Goal: Information Seeking & Learning: Stay updated

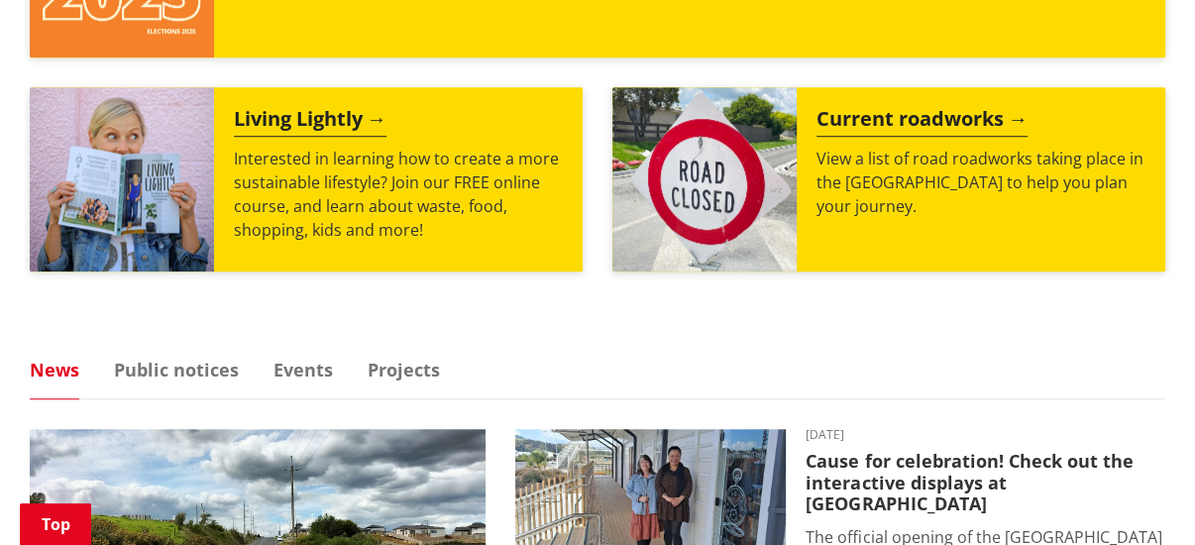
scroll to position [1430, 0]
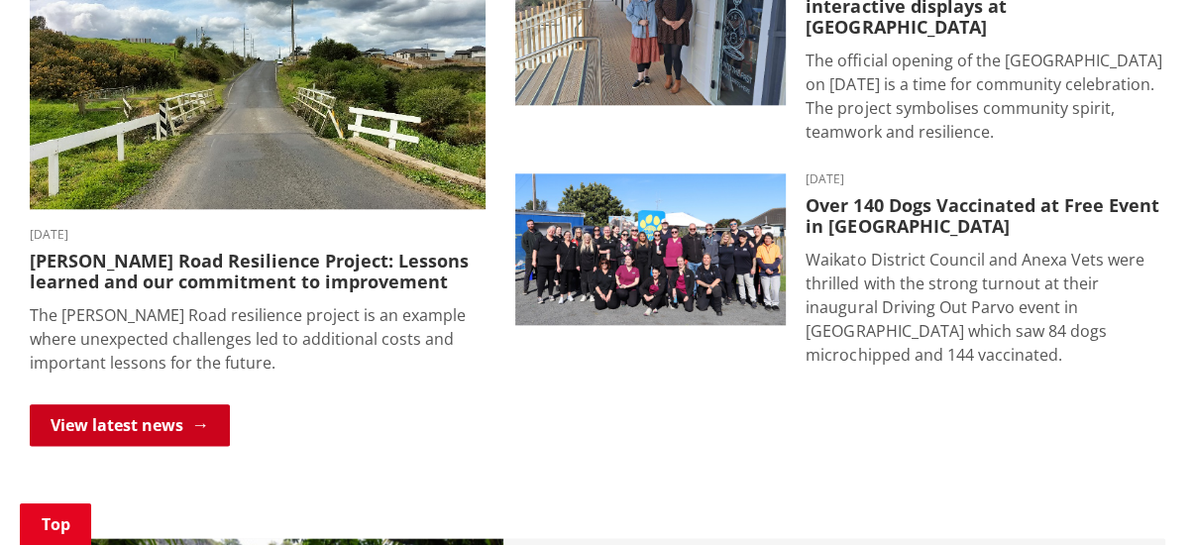
click at [194, 412] on link "View latest news" at bounding box center [130, 425] width 200 height 42
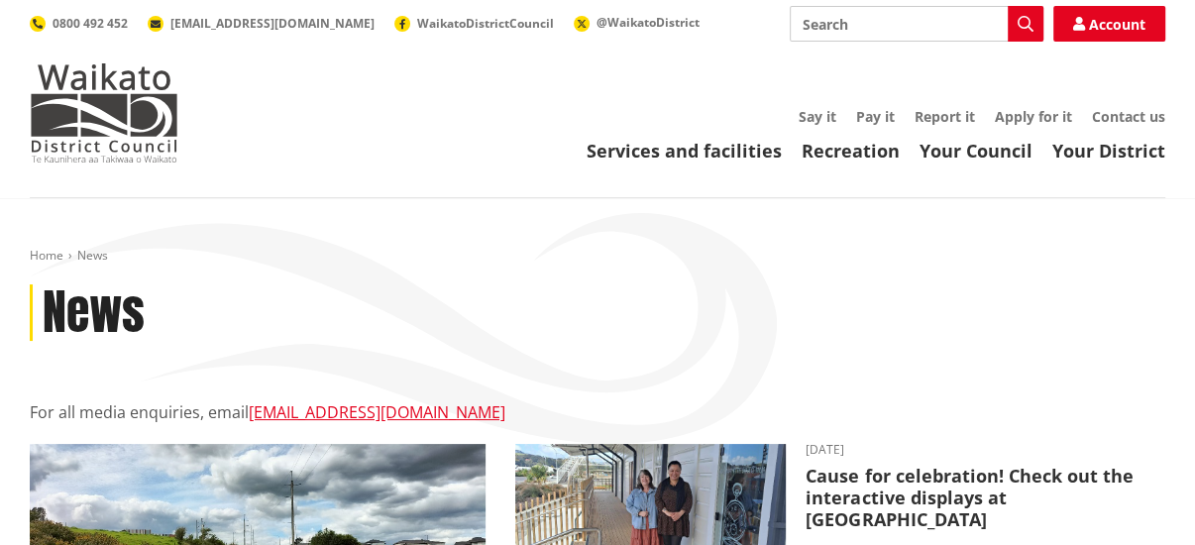
scroll to position [477, 0]
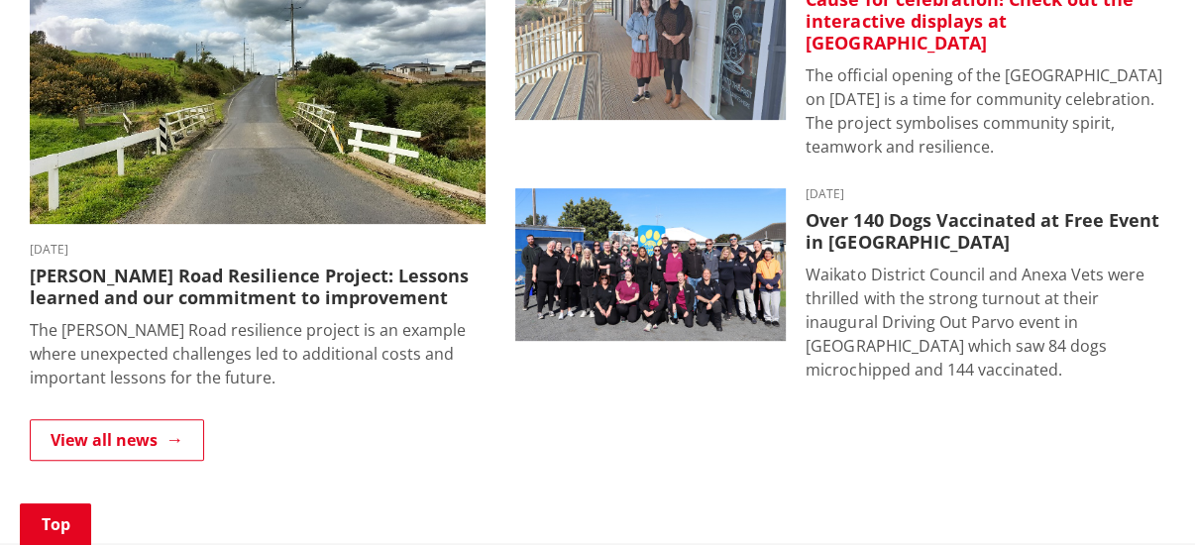
click at [953, 9] on h3 "Cause for celebration! Check out the interactive displays at [GEOGRAPHIC_DATA]" at bounding box center [985, 21] width 360 height 64
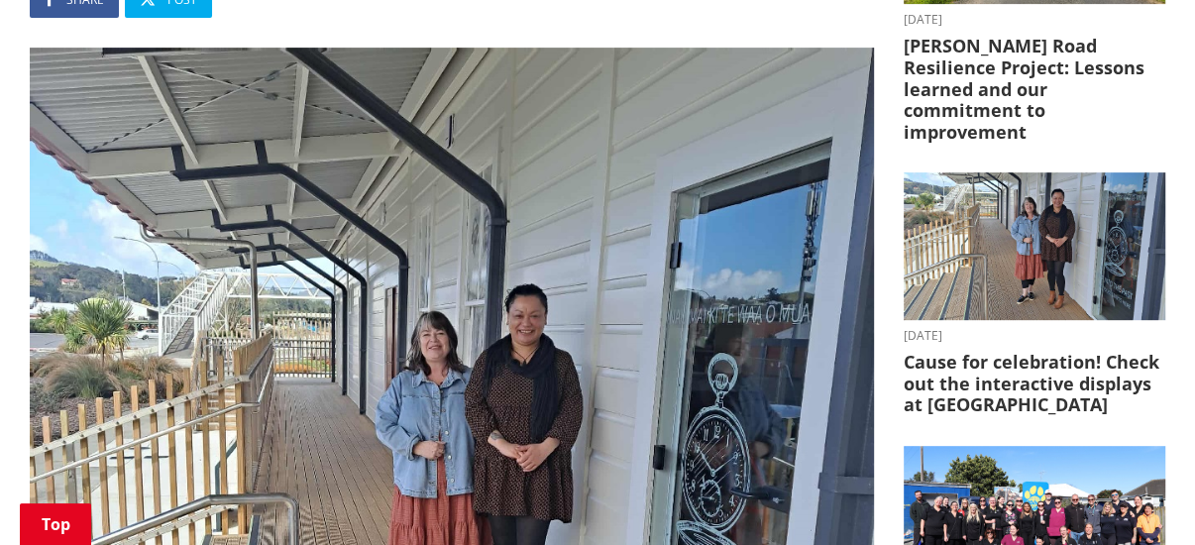
scroll to position [953, 0]
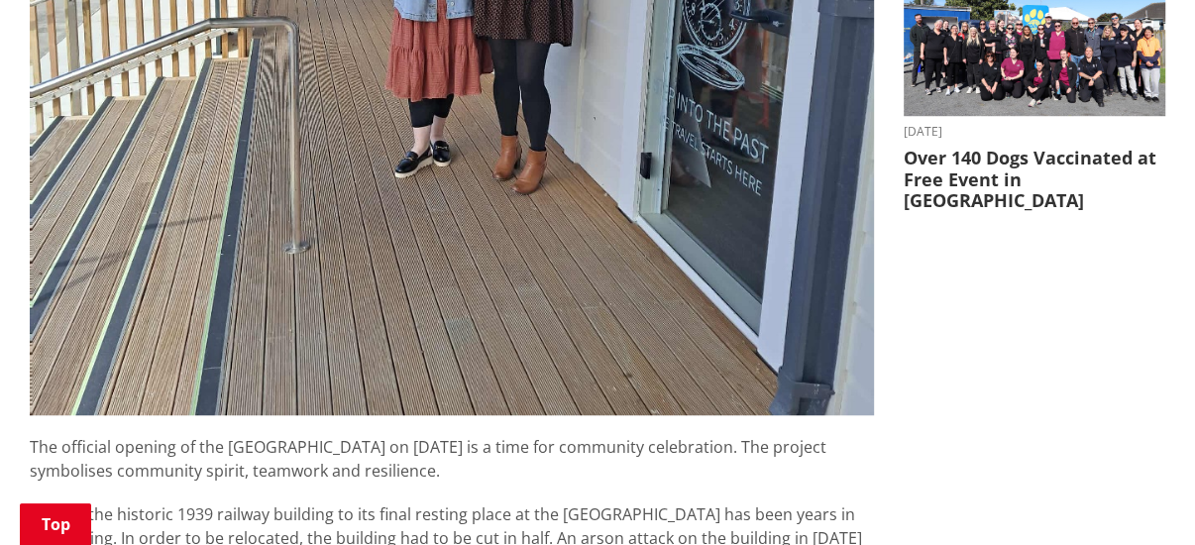
click at [590, 454] on span "The official opening of the [GEOGRAPHIC_DATA] on [DATE] is a time for community…" at bounding box center [428, 459] width 797 height 46
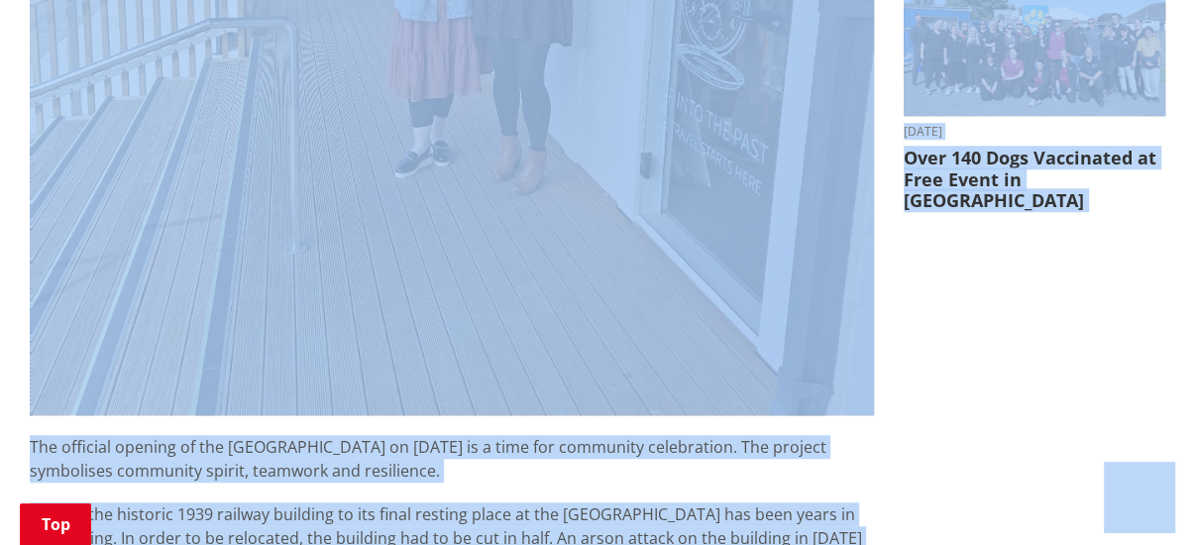
click at [590, 454] on span "The official opening of the [GEOGRAPHIC_DATA] on [DATE] is a time for community…" at bounding box center [428, 459] width 797 height 46
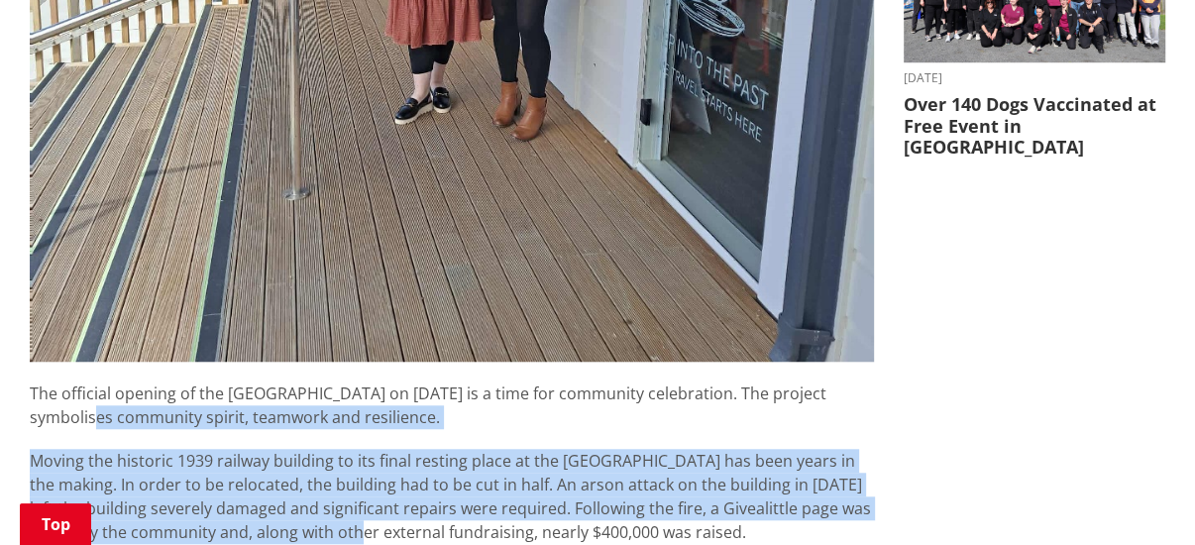
drag, startPoint x: 103, startPoint y: 464, endPoint x: 373, endPoint y: 536, distance: 279.0
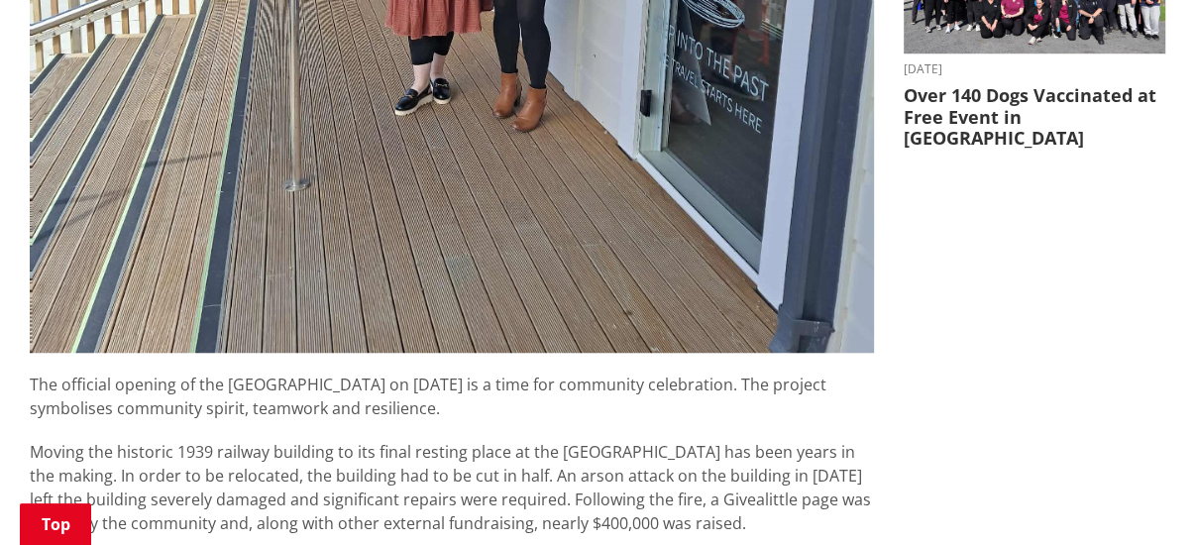
click at [37, 376] on span "The official opening of the Huntly museum on 4 October is a time for community …" at bounding box center [428, 397] width 797 height 46
click at [34, 379] on span "The official opening of the Huntly museum on 4 October is a time for community …" at bounding box center [428, 397] width 797 height 46
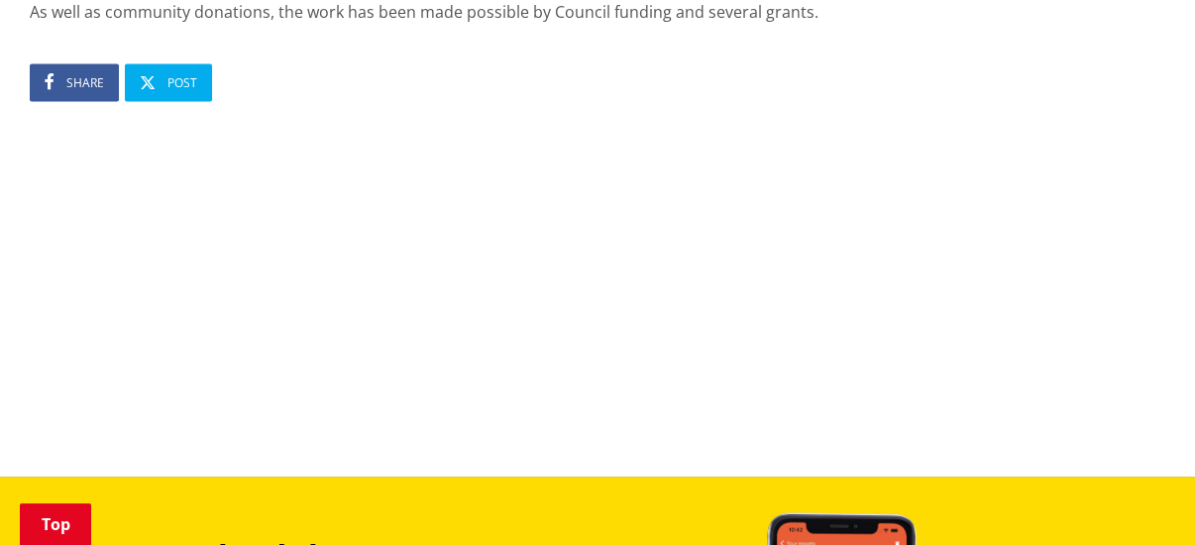
scroll to position [2344, 0]
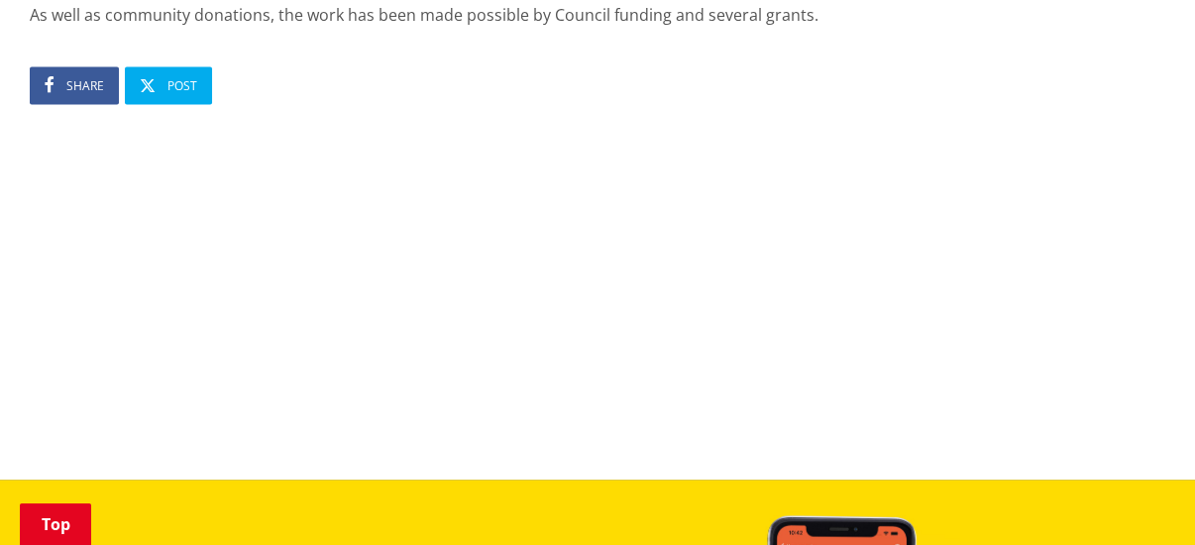
drag, startPoint x: 34, startPoint y: 379, endPoint x: 822, endPoint y: 32, distance: 861.9
copy div "he official opening of the Huntly museum on 4 October is a time for community c…"
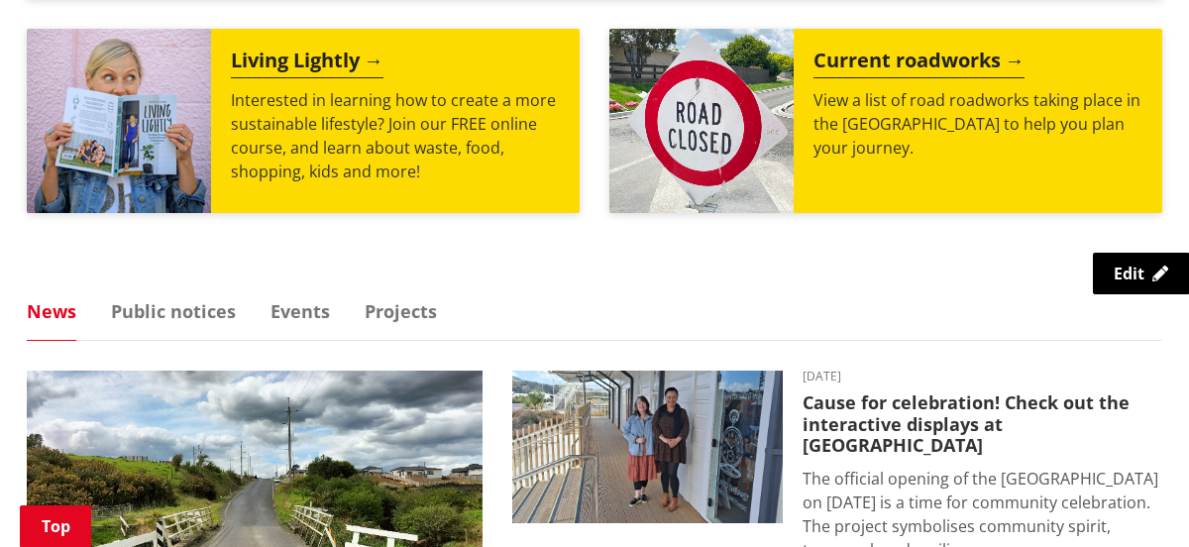
scroll to position [1042, 0]
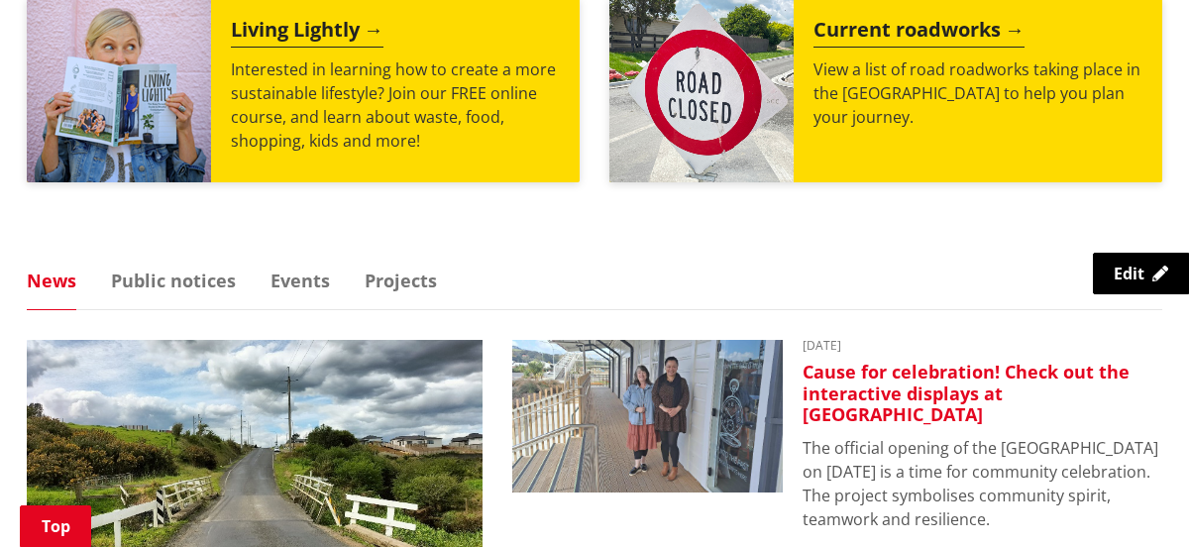
click at [977, 383] on h3 "Cause for celebration! Check out the interactive displays at [GEOGRAPHIC_DATA]" at bounding box center [983, 394] width 360 height 64
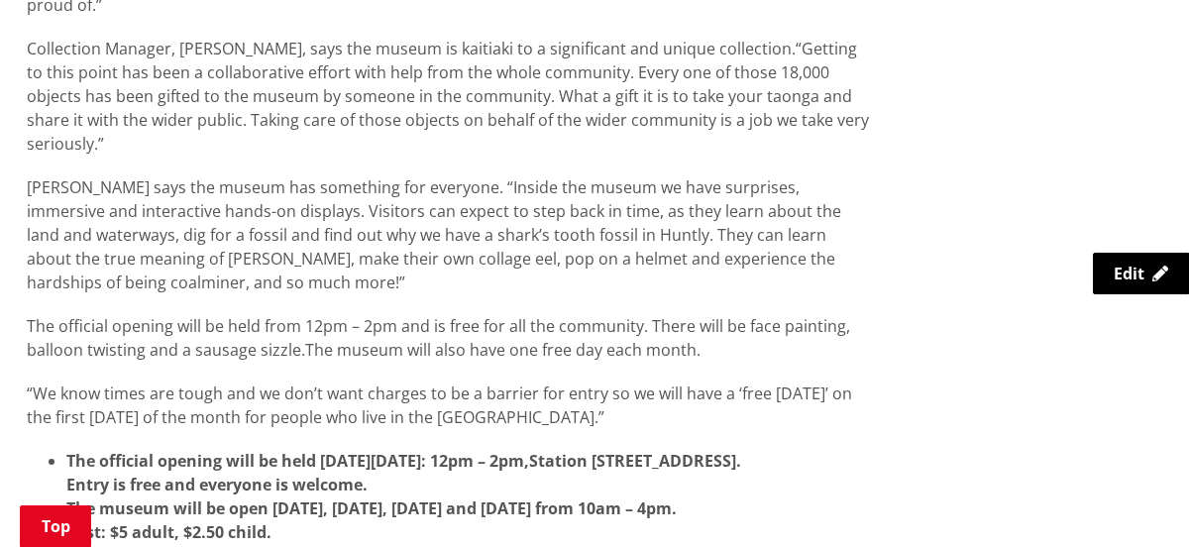
scroll to position [1666, 0]
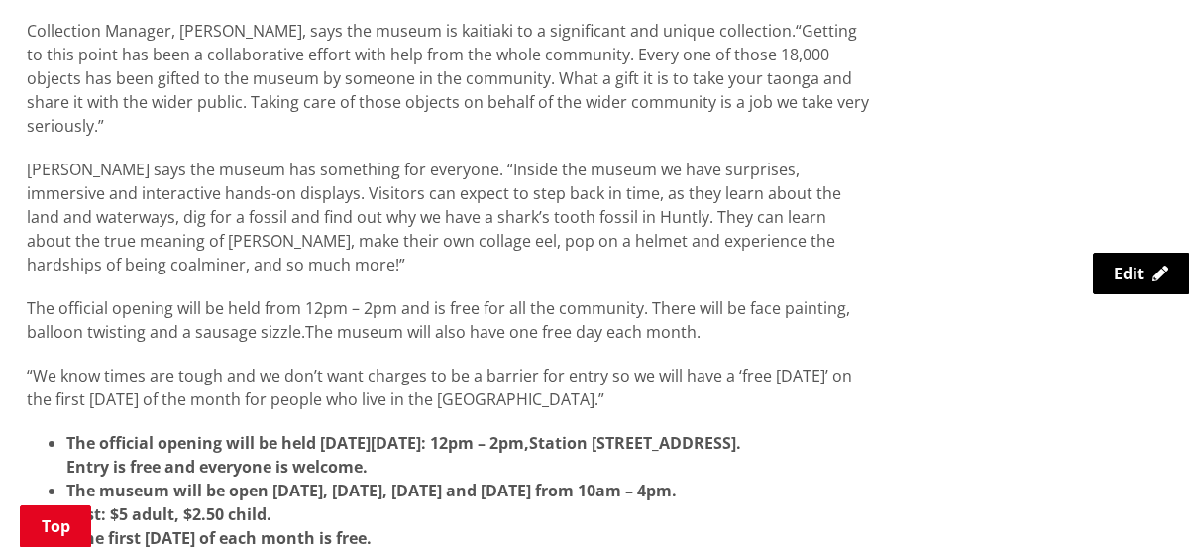
drag, startPoint x: 650, startPoint y: 306, endPoint x: 306, endPoint y: 332, distance: 344.8
click at [306, 332] on p "The official opening will be held from 12pm – 2pm and is free for all the commu…" at bounding box center [449, 320] width 844 height 48
copy span "There will be face painting, balloon twisting and a sausage sizzle."
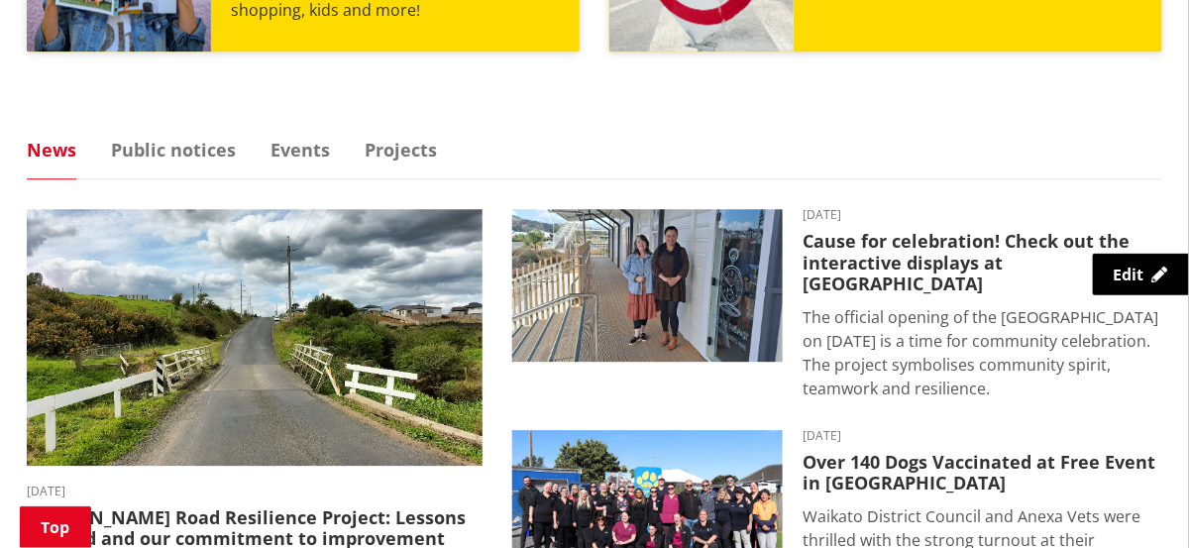
scroll to position [1300, 0]
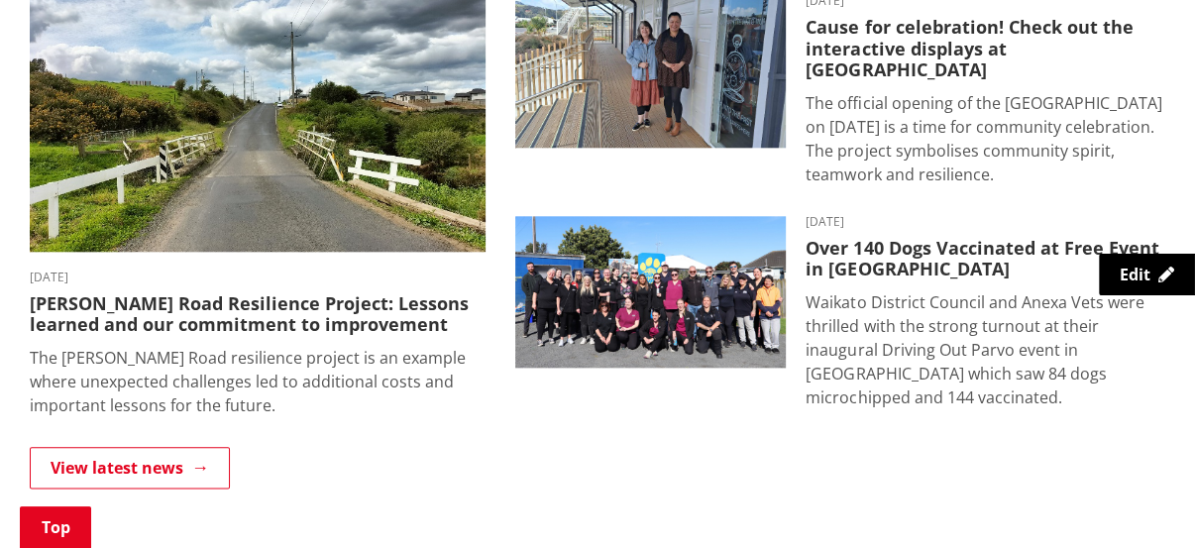
scroll to position [1390, 0]
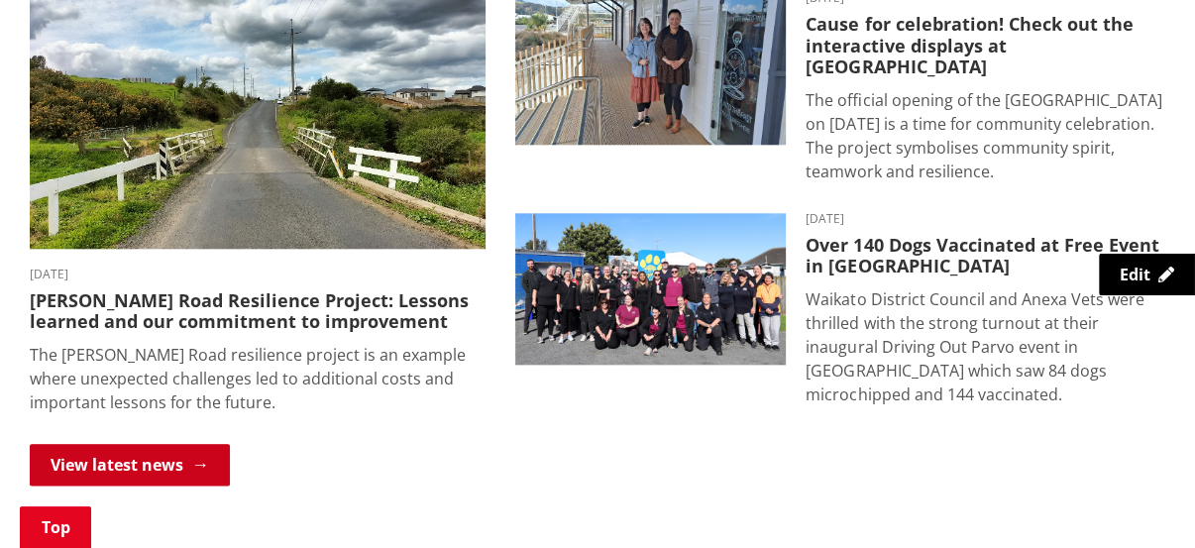
click at [148, 463] on link "View latest news" at bounding box center [130, 465] width 200 height 42
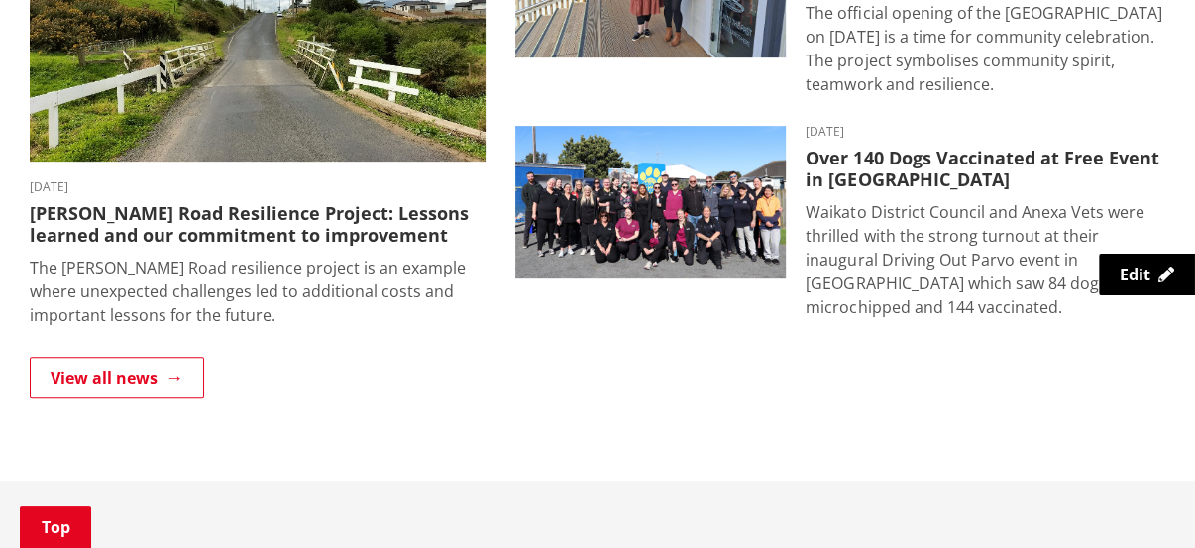
scroll to position [602, 0]
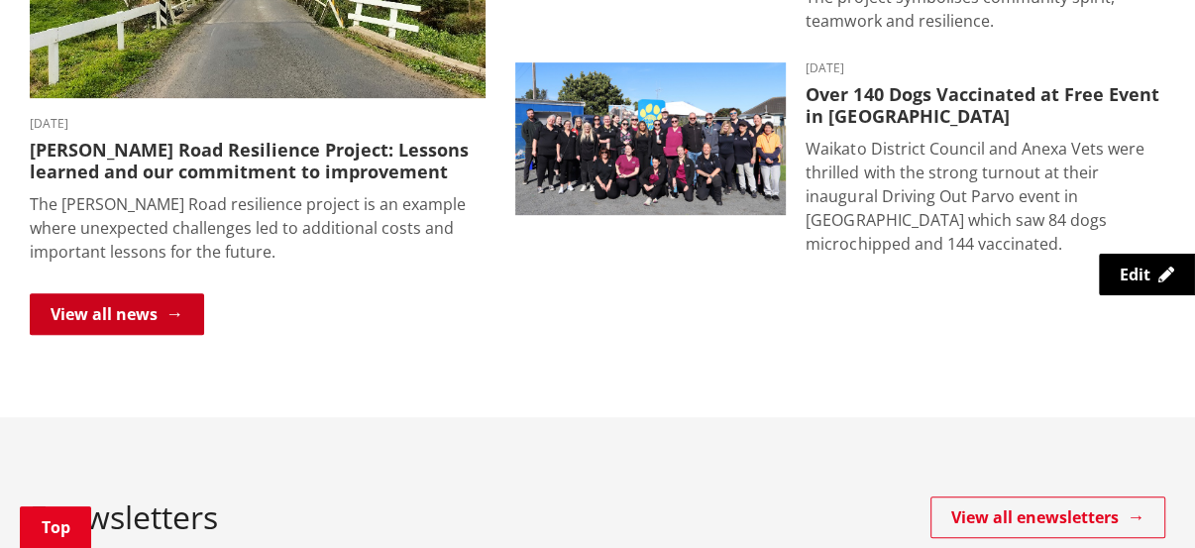
click at [162, 304] on link "View all news" at bounding box center [117, 314] width 174 height 42
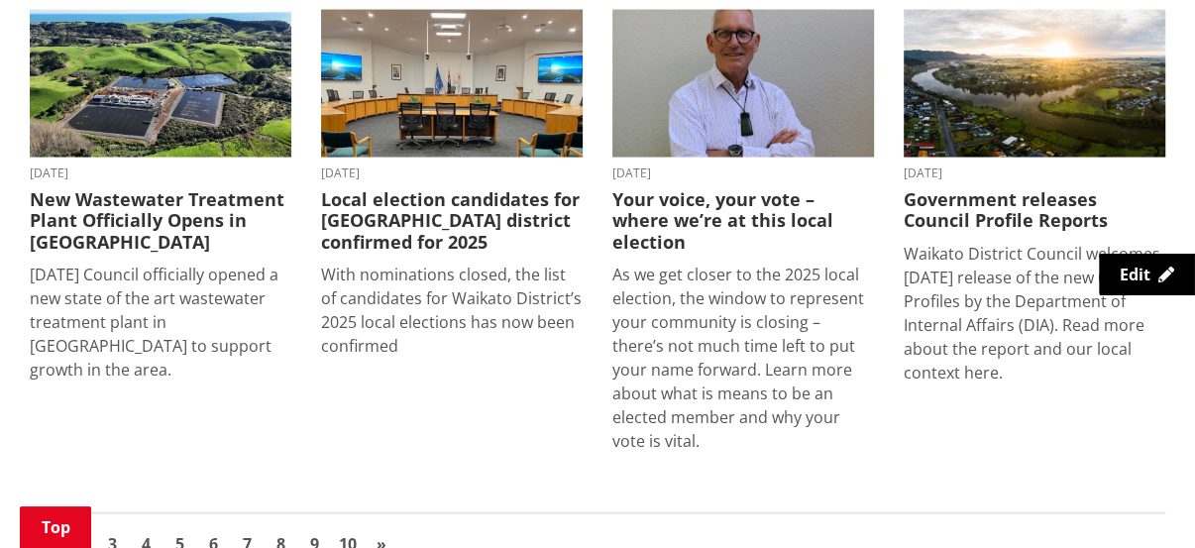
scroll to position [2673, 0]
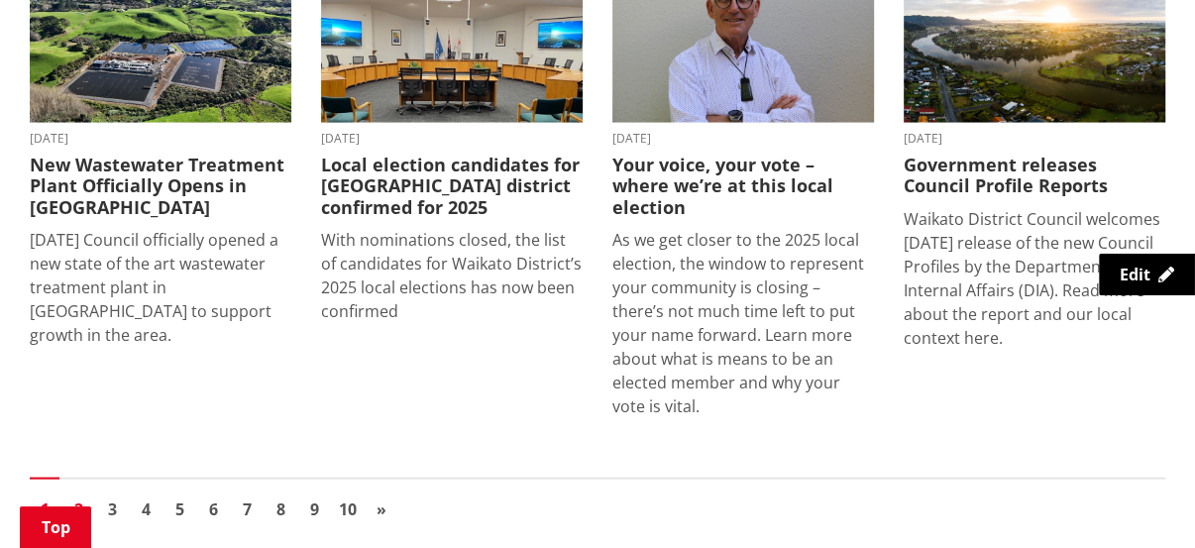
click at [73, 494] on link "2" at bounding box center [78, 509] width 30 height 30
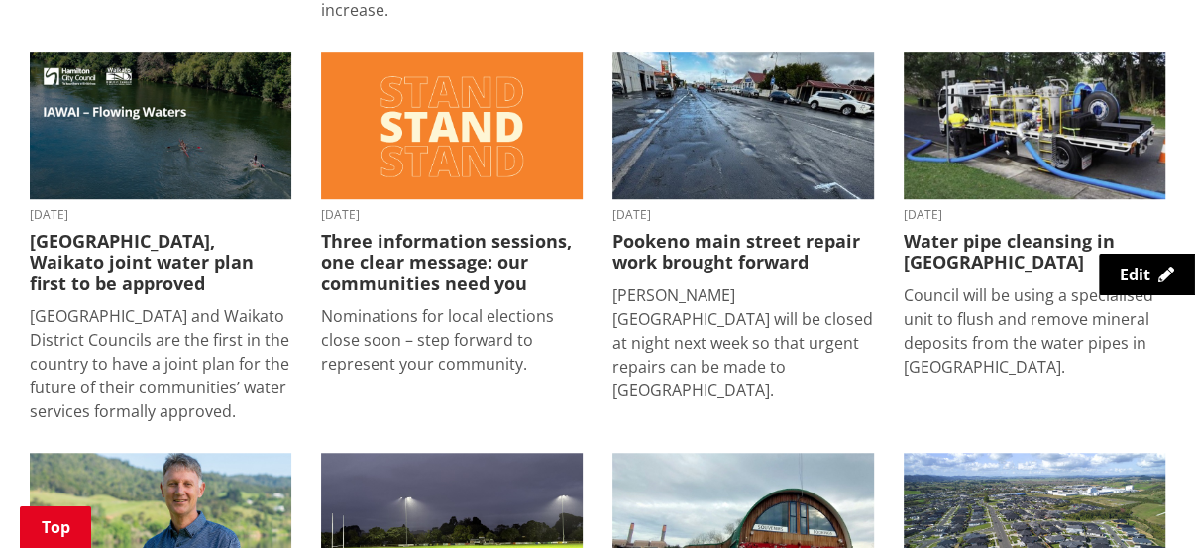
scroll to position [825, 0]
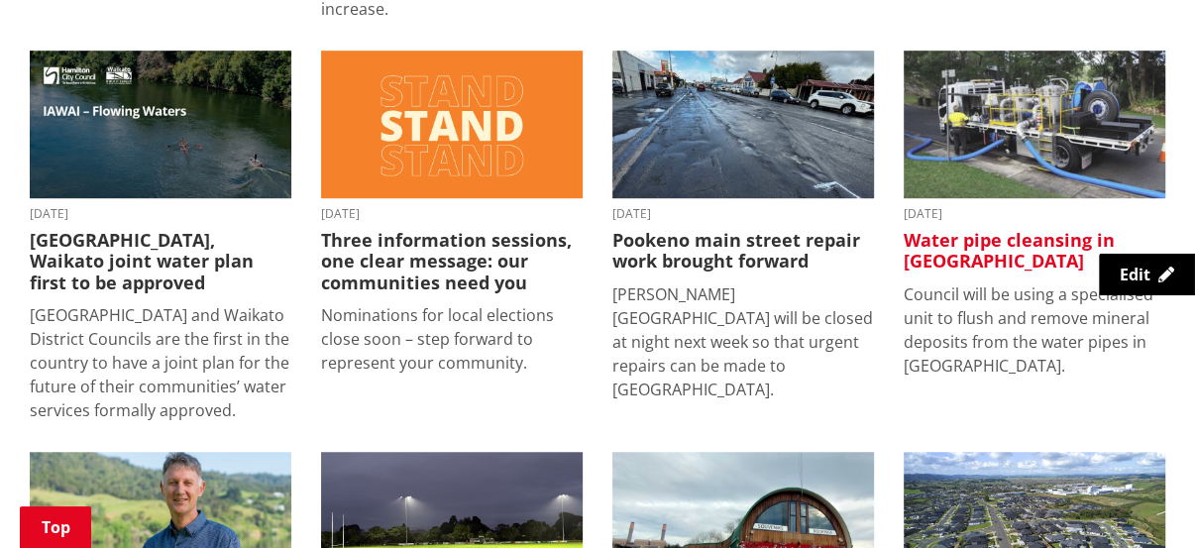
click at [953, 134] on img at bounding box center [1035, 125] width 262 height 148
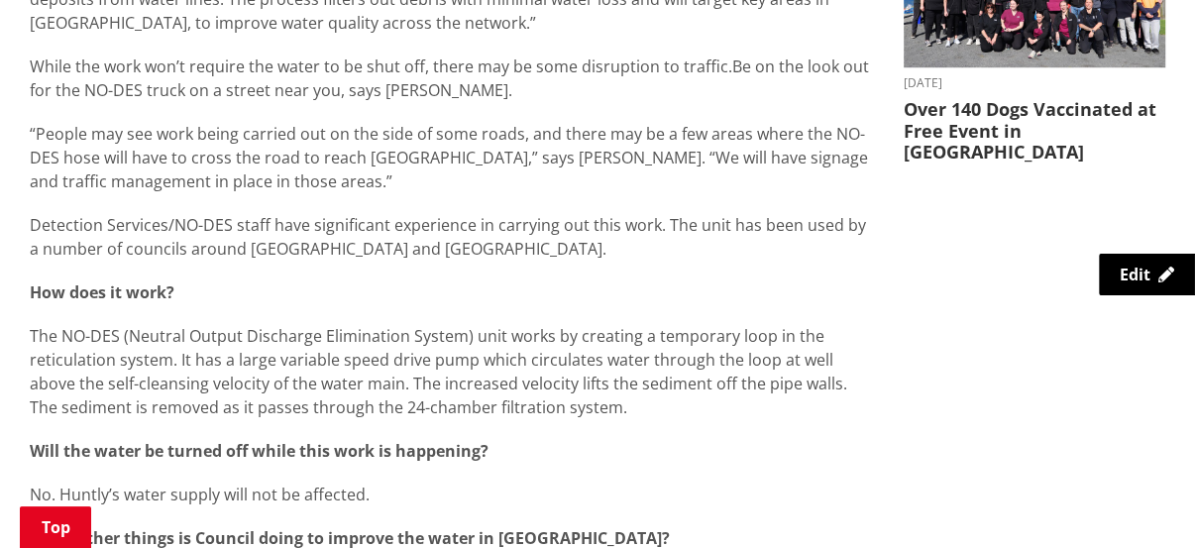
scroll to position [1015, 0]
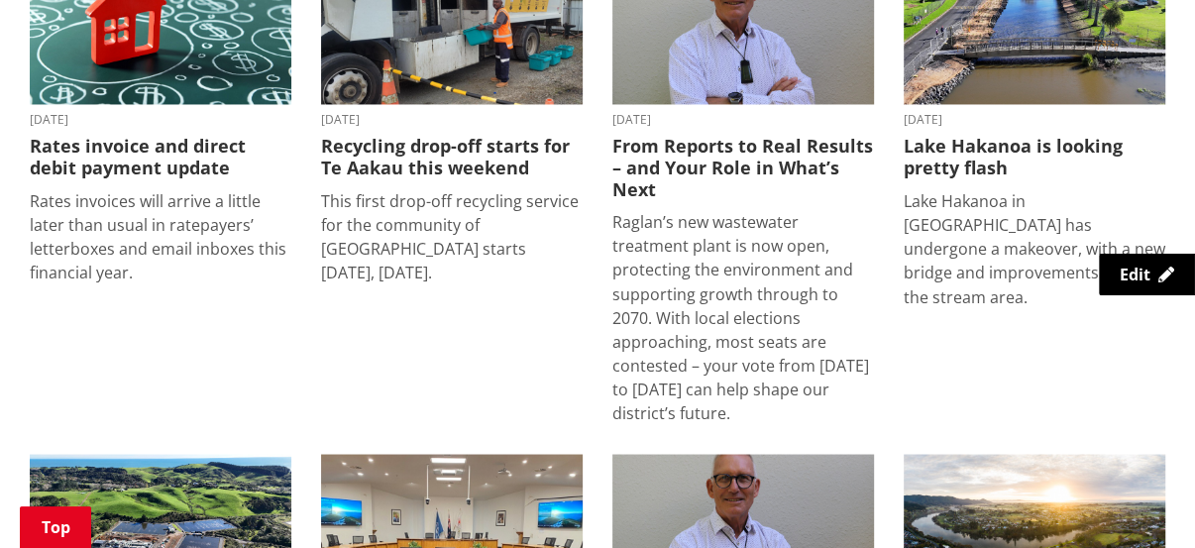
scroll to position [1715, 0]
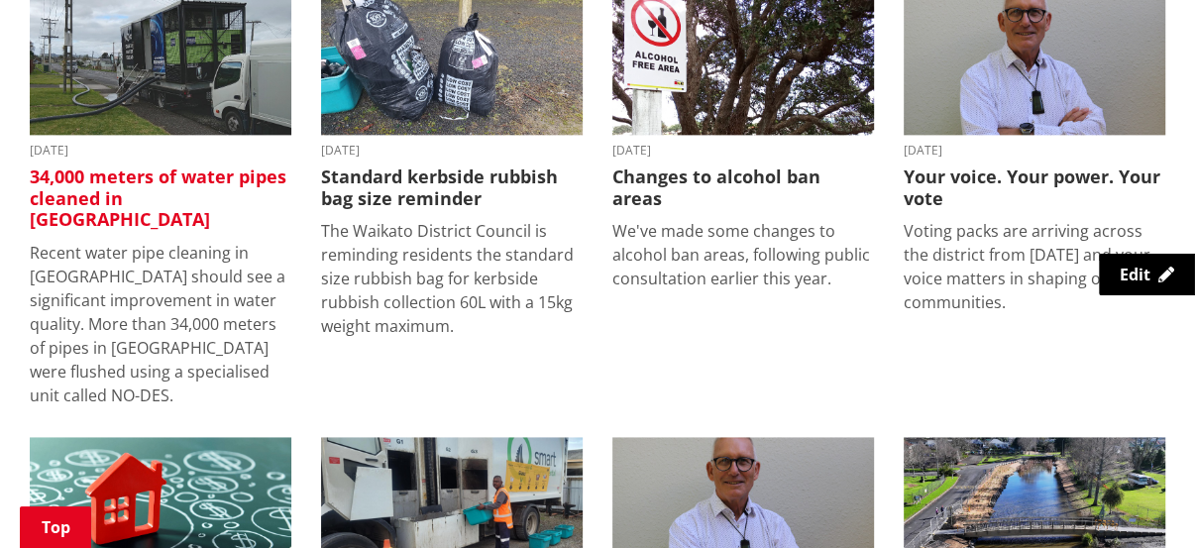
click at [150, 166] on h3 "34,000 meters of water pipes cleaned in [GEOGRAPHIC_DATA]" at bounding box center [161, 198] width 262 height 64
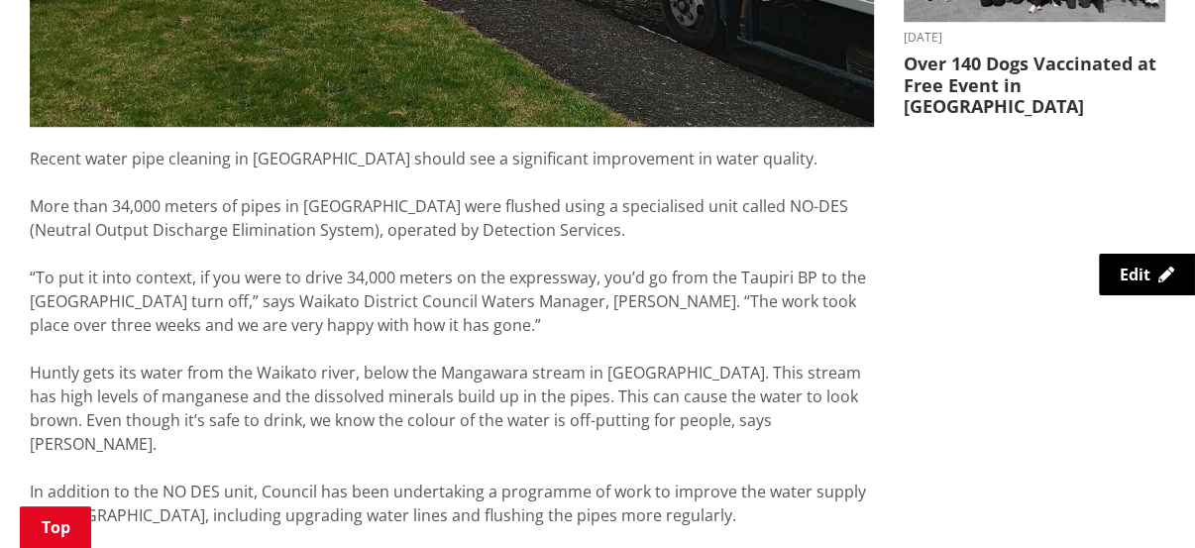
scroll to position [1046, 0]
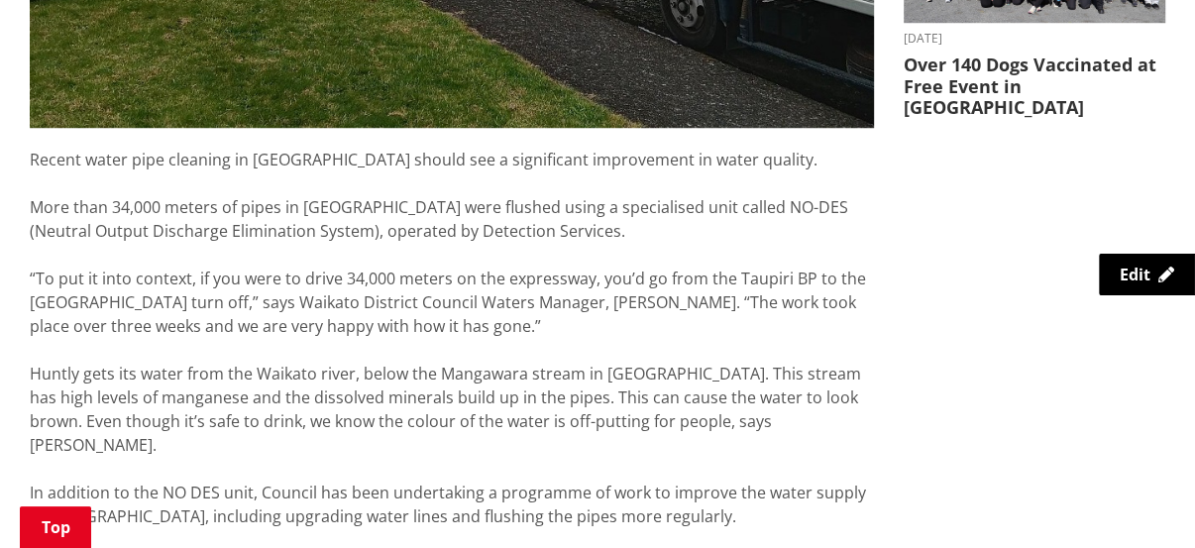
click at [415, 313] on div "“To put it into context, if you were to drive 34,000 meters on the expressway, …" at bounding box center [452, 302] width 844 height 71
click at [408, 313] on div "“To put it into context, if you were to drive 34,000 meters on the expressway, …" at bounding box center [452, 302] width 844 height 71
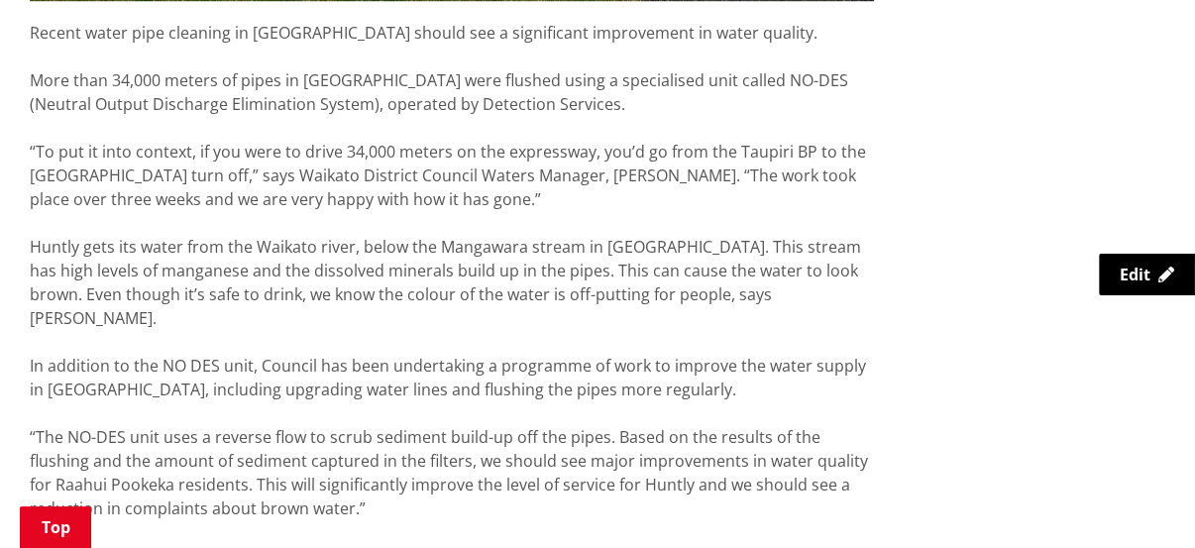
scroll to position [1300, 0]
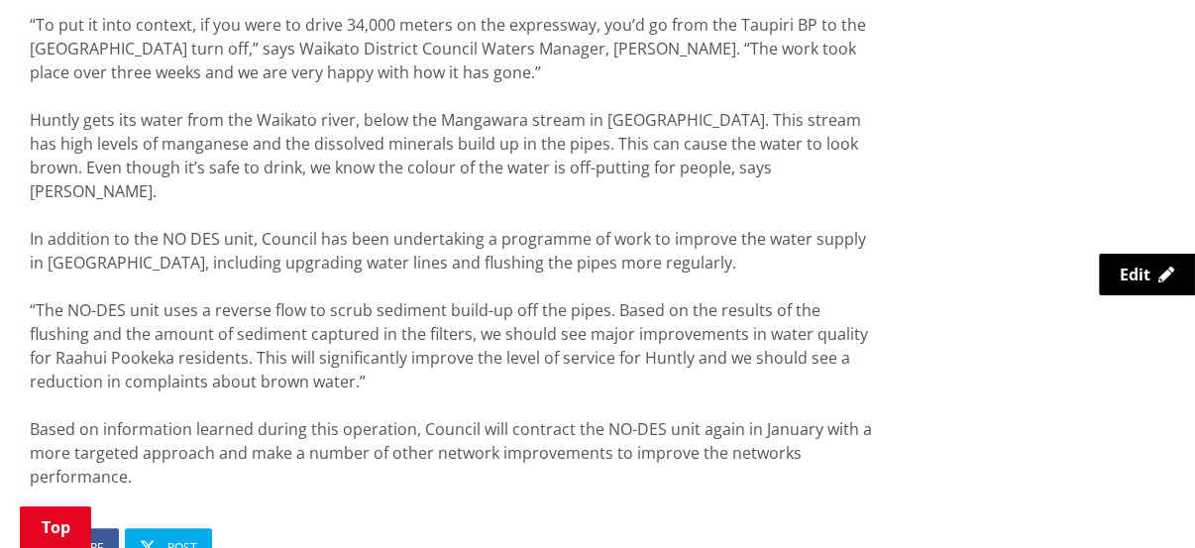
click at [442, 298] on div "“The NO-DES unit uses a reverse flow to scrub sediment build-up off the pipes. …" at bounding box center [452, 345] width 844 height 95
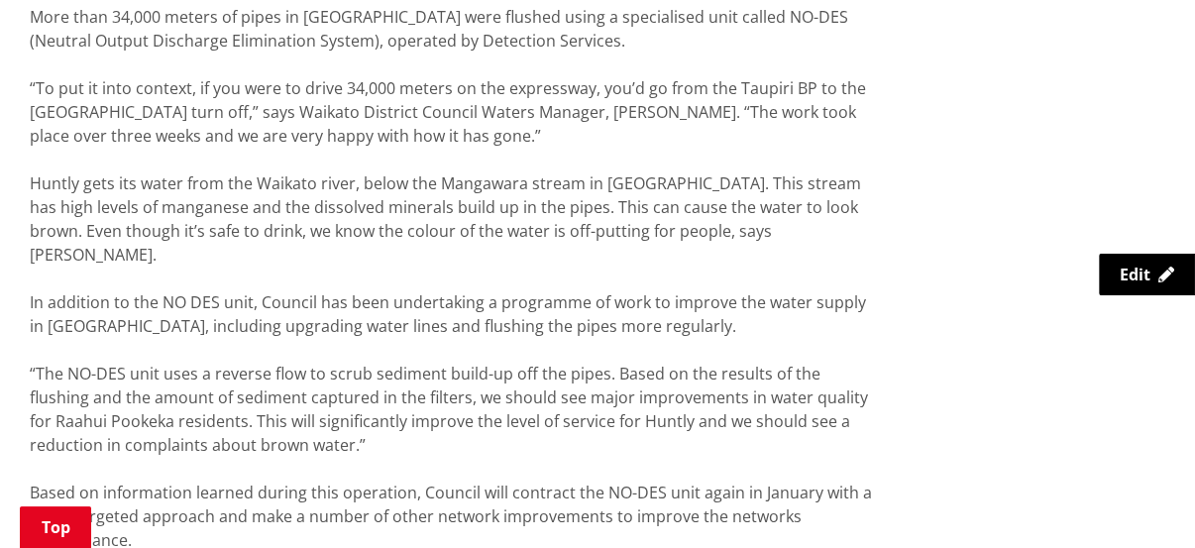
scroll to position [1268, 0]
